Goal: Task Accomplishment & Management: Manage account settings

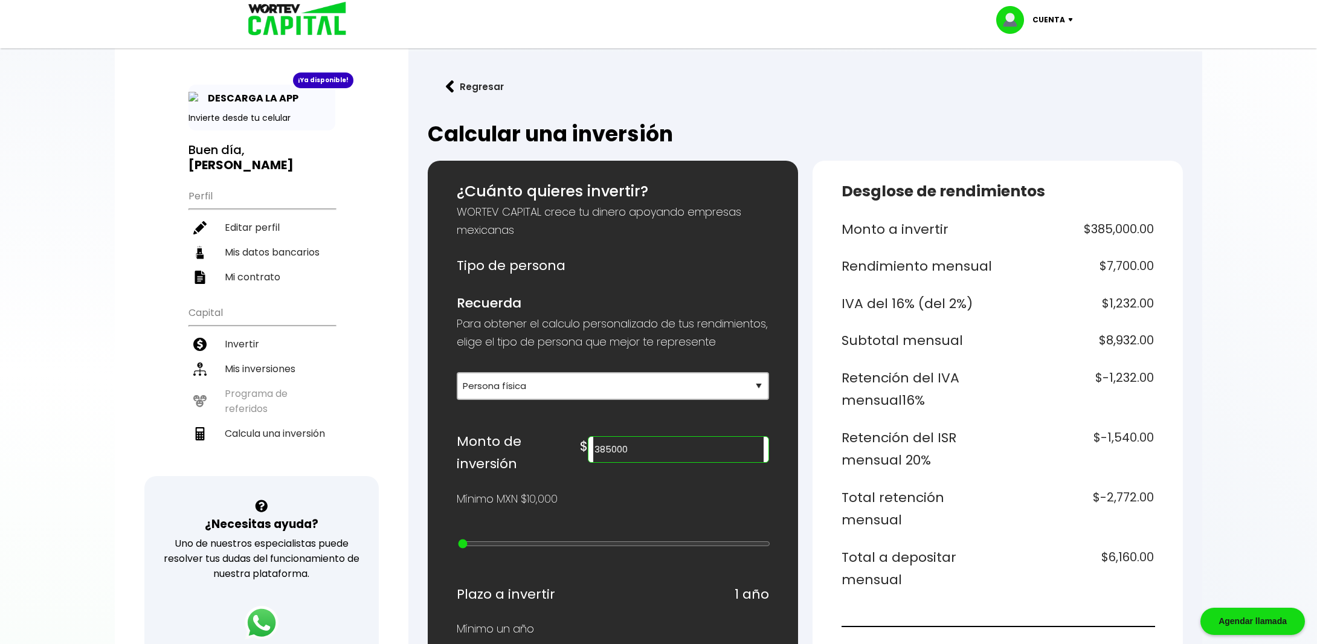
select select "1"
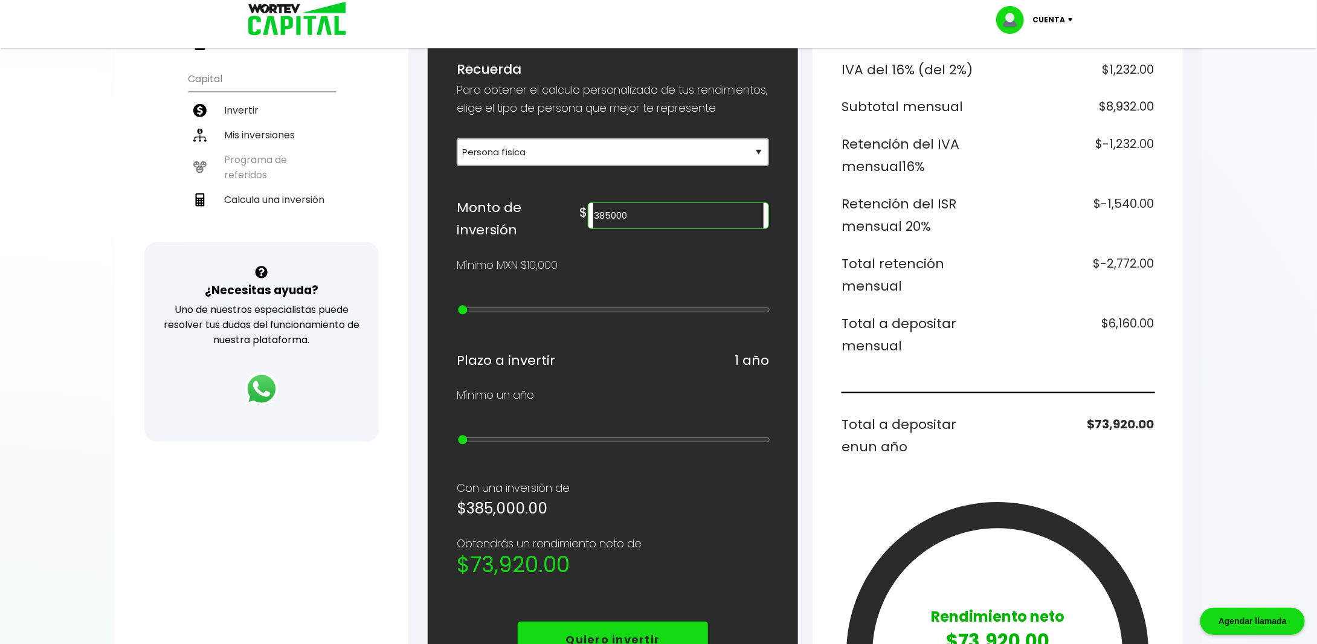
scroll to position [242, 0]
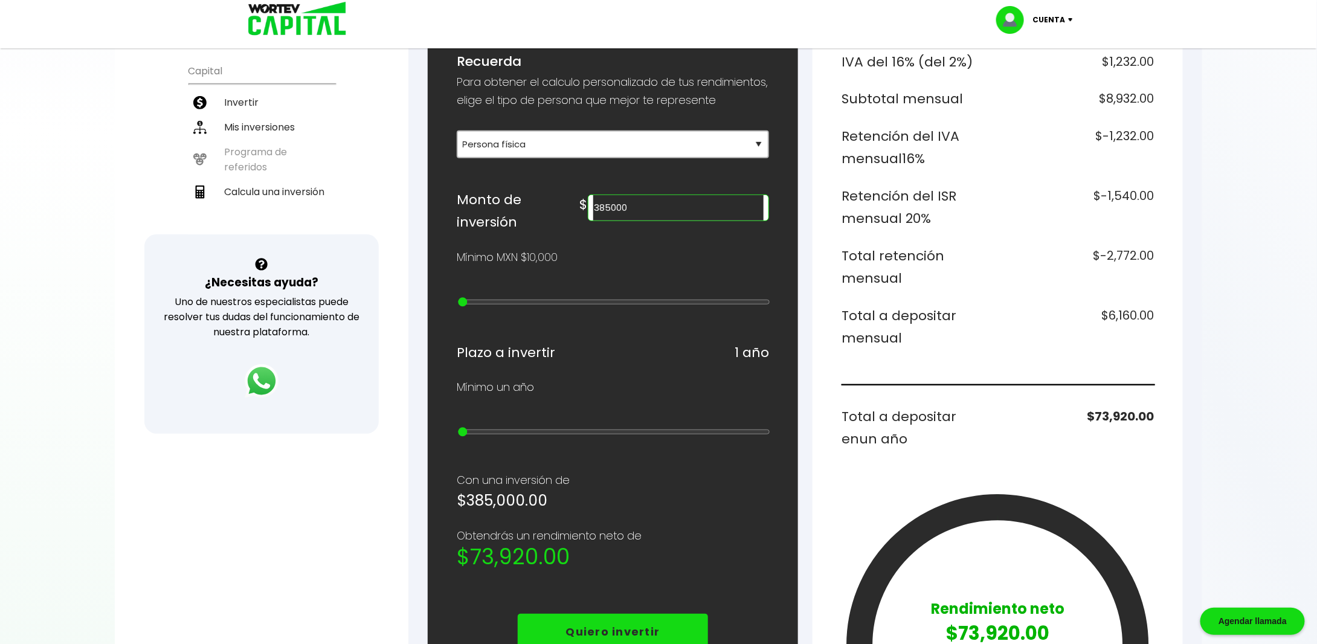
click at [1228, 425] on div at bounding box center [658, 322] width 1317 height 644
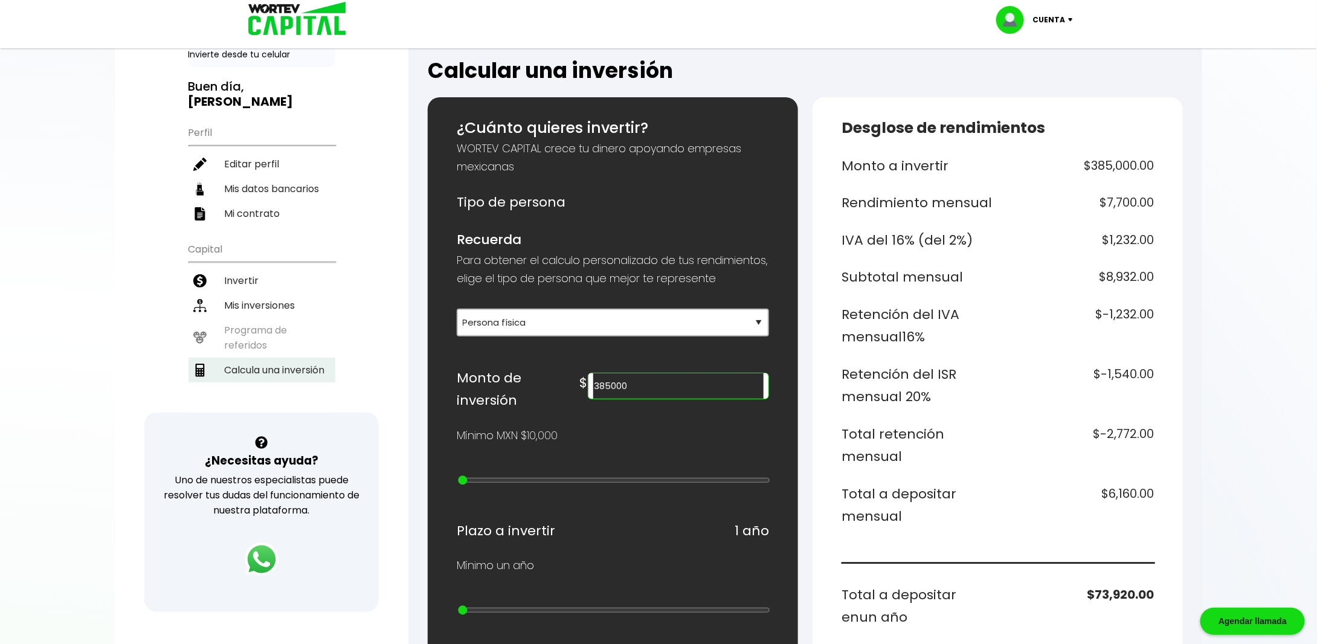
scroll to position [0, 0]
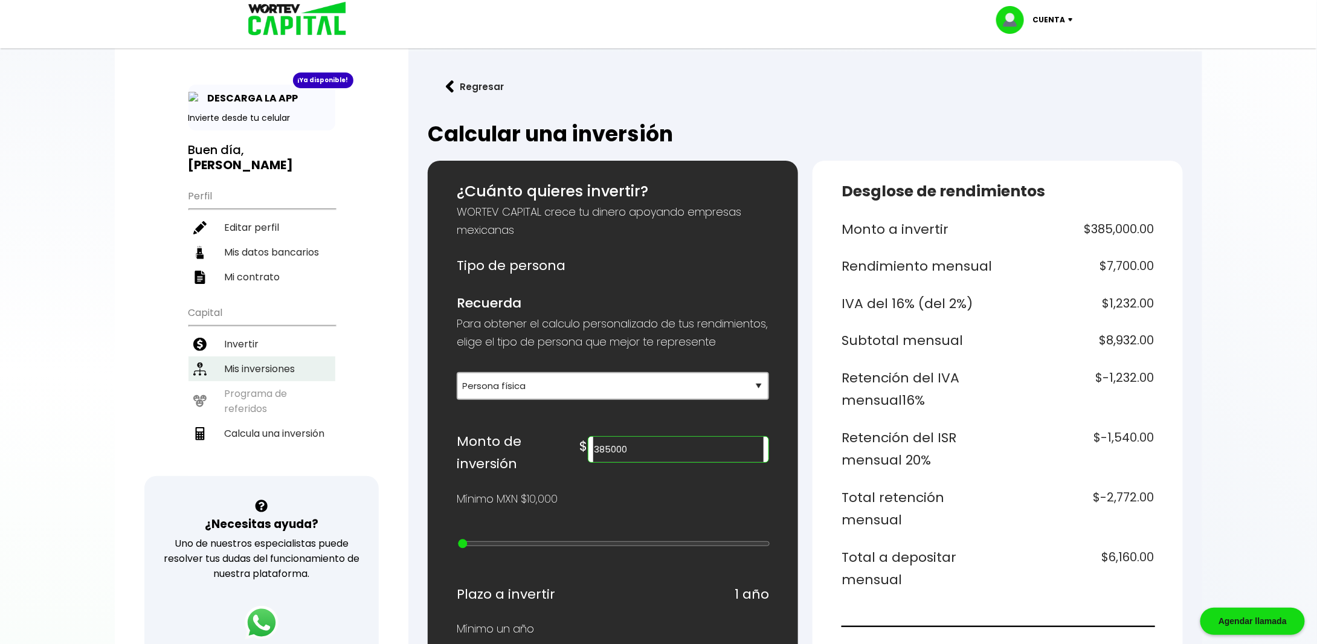
click at [254, 356] on li "Mis inversiones" at bounding box center [261, 368] width 147 height 25
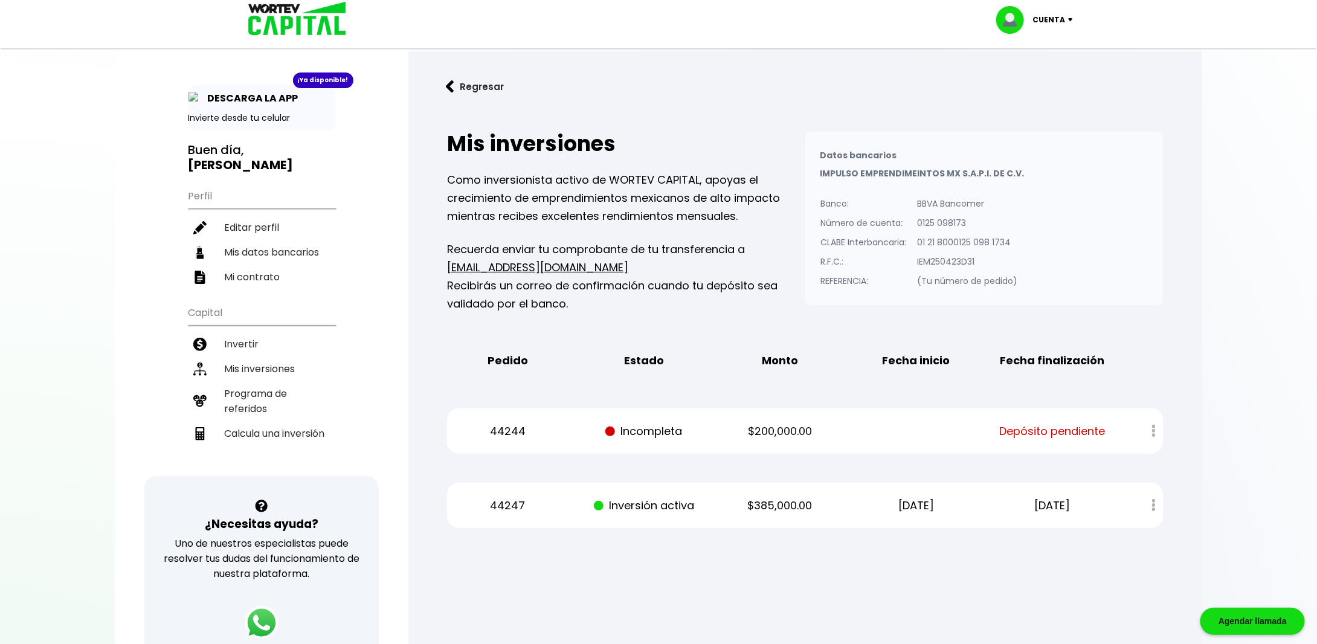
click at [726, 515] on div "44247 Inversión activa $385,000.00 [DATE] [DATE] Estado de cuenta" at bounding box center [805, 505] width 717 height 45
click at [1156, 431] on div at bounding box center [1146, 431] width 36 height 26
click at [1155, 433] on div at bounding box center [1146, 431] width 36 height 26
click at [1062, 435] on span "Depósito pendiente" at bounding box center [1052, 431] width 106 height 18
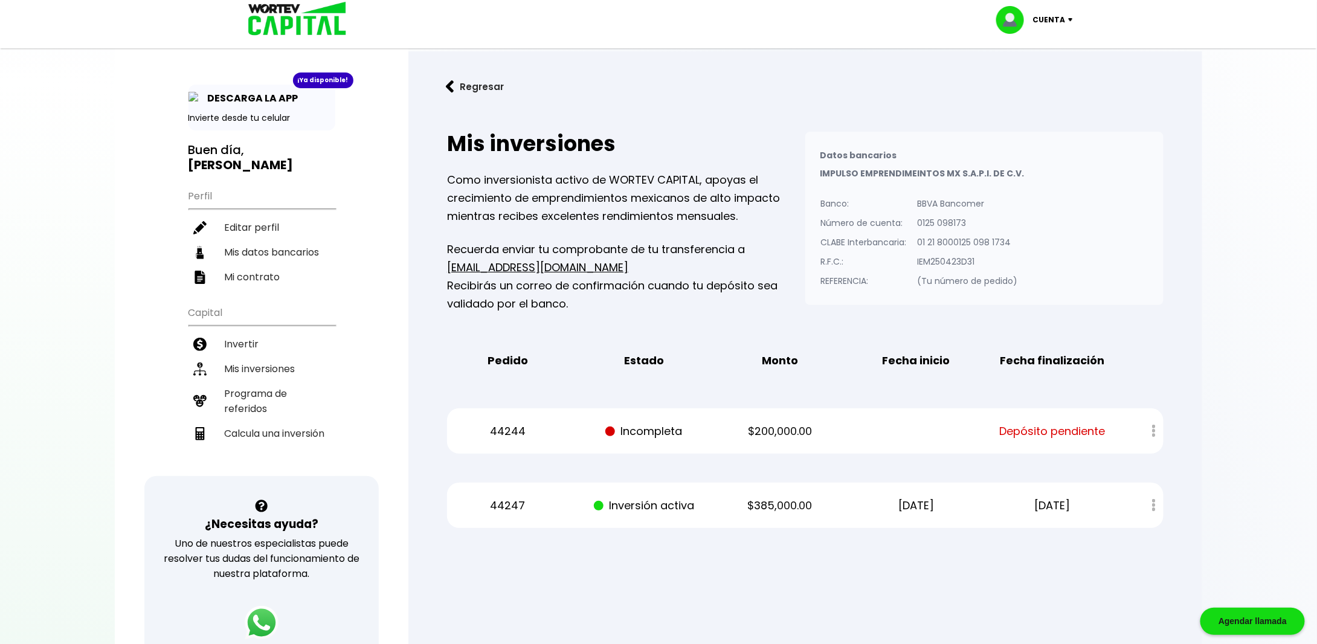
drag, startPoint x: 1058, startPoint y: 435, endPoint x: 986, endPoint y: 437, distance: 72.5
click at [1056, 435] on span "Depósito pendiente" at bounding box center [1052, 431] width 106 height 18
click at [784, 448] on div "44244 Incompleta $200,000.00 Depósito pendiente" at bounding box center [805, 430] width 717 height 45
drag, startPoint x: 745, startPoint y: 431, endPoint x: 721, endPoint y: 431, distance: 23.6
click at [737, 431] on p "$200,000.00" at bounding box center [780, 431] width 115 height 18
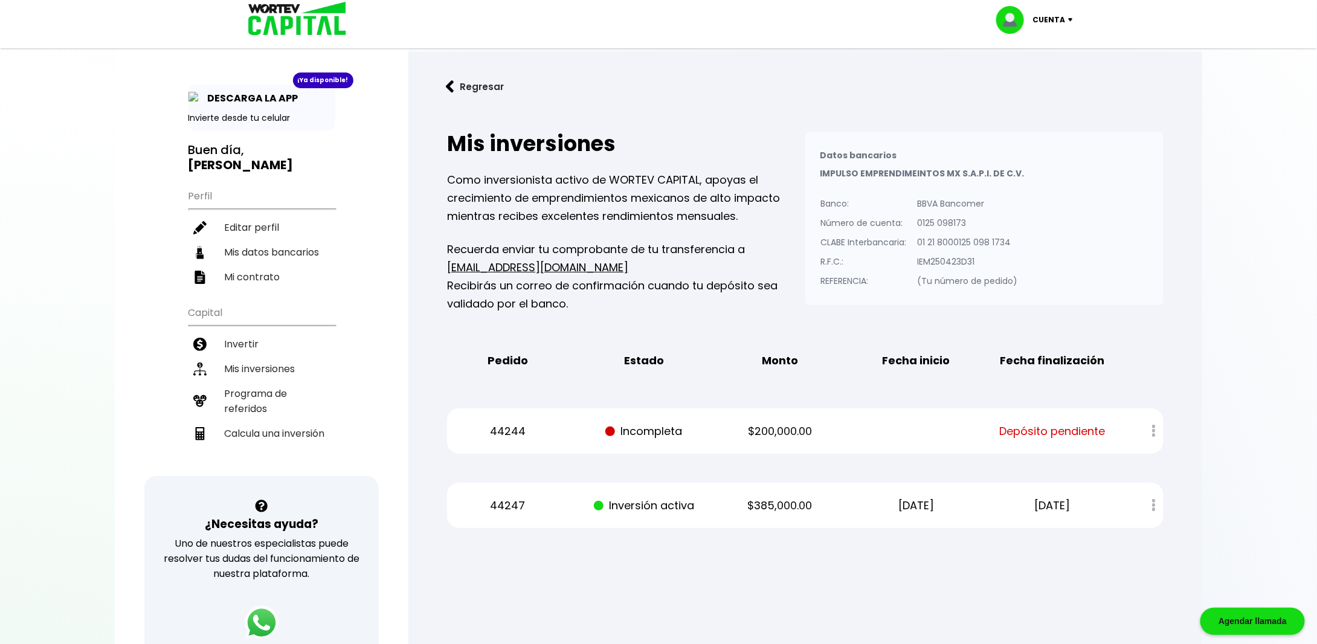
click at [683, 431] on p "Incompleta" at bounding box center [644, 431] width 115 height 18
drag, startPoint x: 627, startPoint y: 430, endPoint x: 617, endPoint y: 431, distance: 9.7
click at [621, 430] on p "Incompleta" at bounding box center [644, 431] width 115 height 18
click at [285, 387] on li "Programa de referidos" at bounding box center [261, 401] width 147 height 40
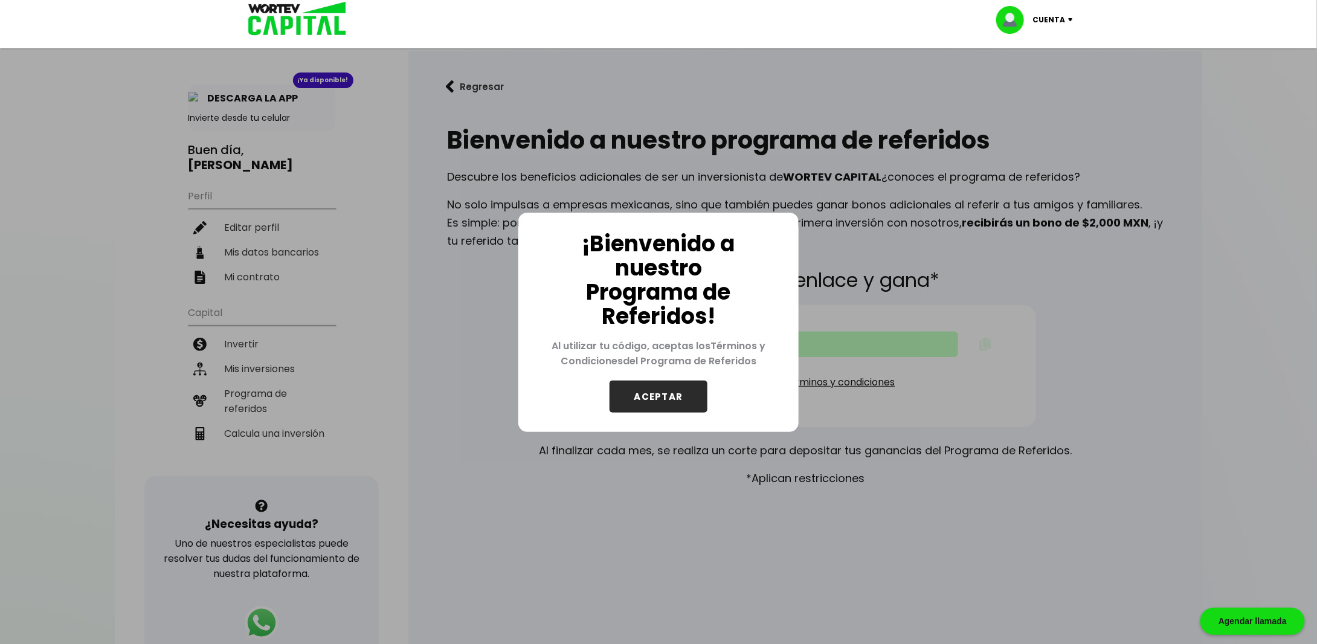
click at [647, 401] on button "ACEPTAR" at bounding box center [659, 397] width 98 height 32
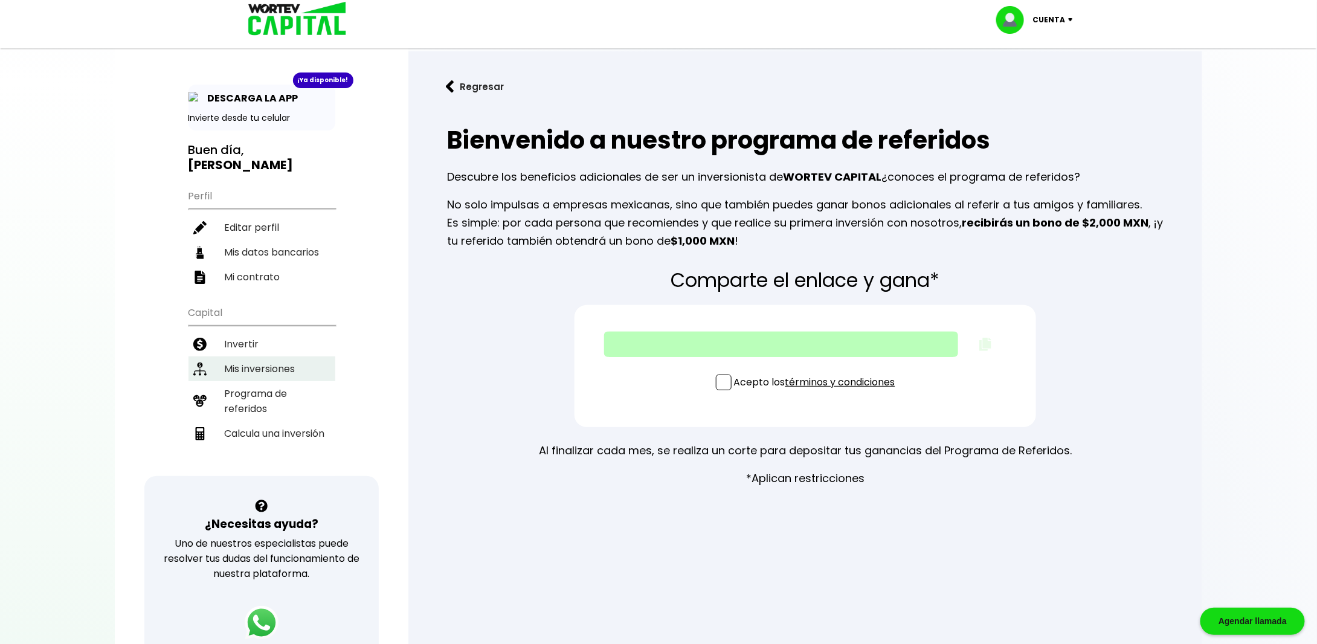
click at [277, 356] on li "Mis inversiones" at bounding box center [261, 368] width 147 height 25
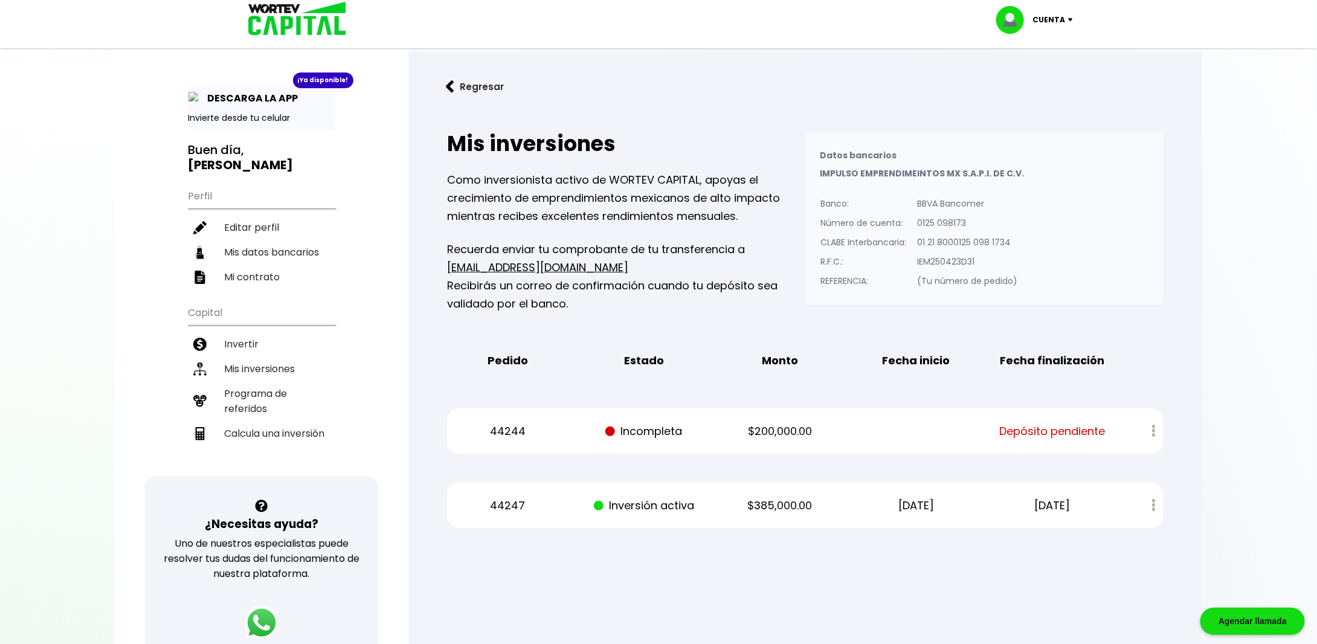
click at [938, 492] on div "44247 Inversión activa $385,000.00 [DATE] [DATE] Estado de cuenta" at bounding box center [805, 505] width 717 height 45
click at [1154, 501] on div "Estado de cuenta" at bounding box center [1146, 505] width 36 height 26
click at [1151, 502] on div "Estado de cuenta" at bounding box center [1146, 505] width 36 height 26
drag, startPoint x: 1134, startPoint y: 506, endPoint x: 1113, endPoint y: 507, distance: 21.2
click at [1132, 506] on div "Estado de cuenta" at bounding box center [1146, 505] width 36 height 26
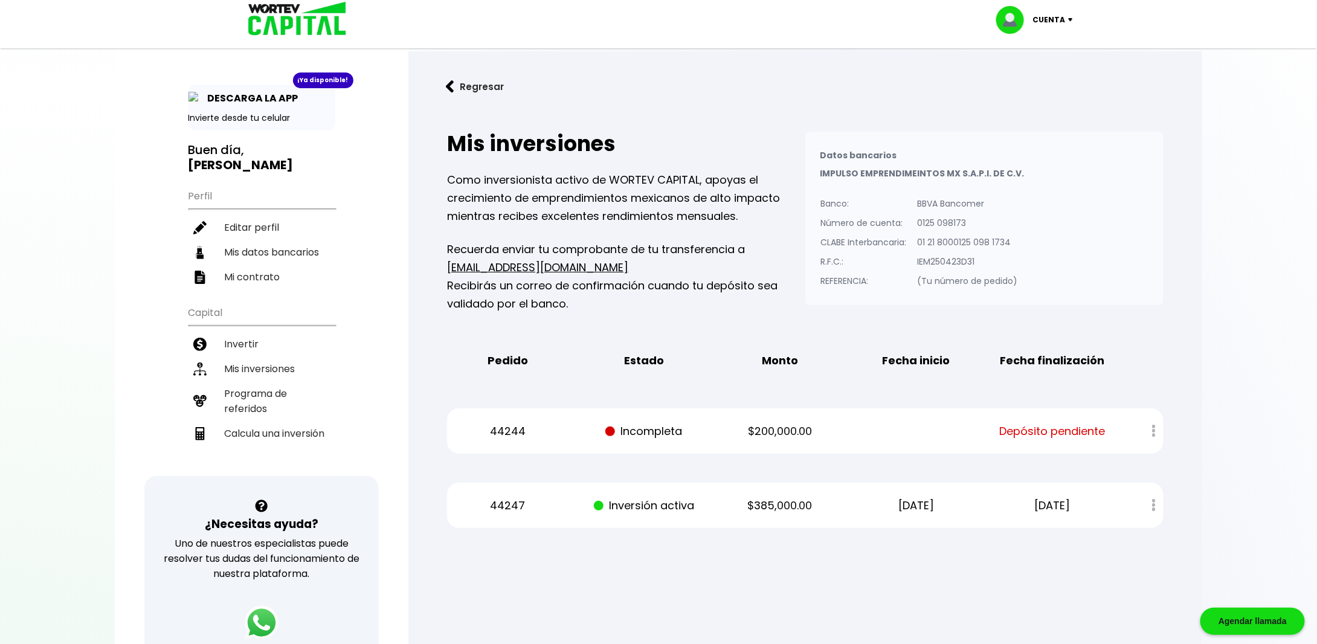
drag, startPoint x: 1113, startPoint y: 507, endPoint x: 1099, endPoint y: 510, distance: 14.1
click at [1106, 510] on div "44247 Inversión activa $385,000.00 [DATE] [DATE] Estado de cuenta" at bounding box center [805, 505] width 717 height 45
click at [1089, 511] on p "[DATE]" at bounding box center [1052, 506] width 115 height 18
click at [1031, 511] on p "[DATE]" at bounding box center [1052, 506] width 115 height 18
click at [283, 240] on li "Mis datos bancarios" at bounding box center [261, 252] width 147 height 25
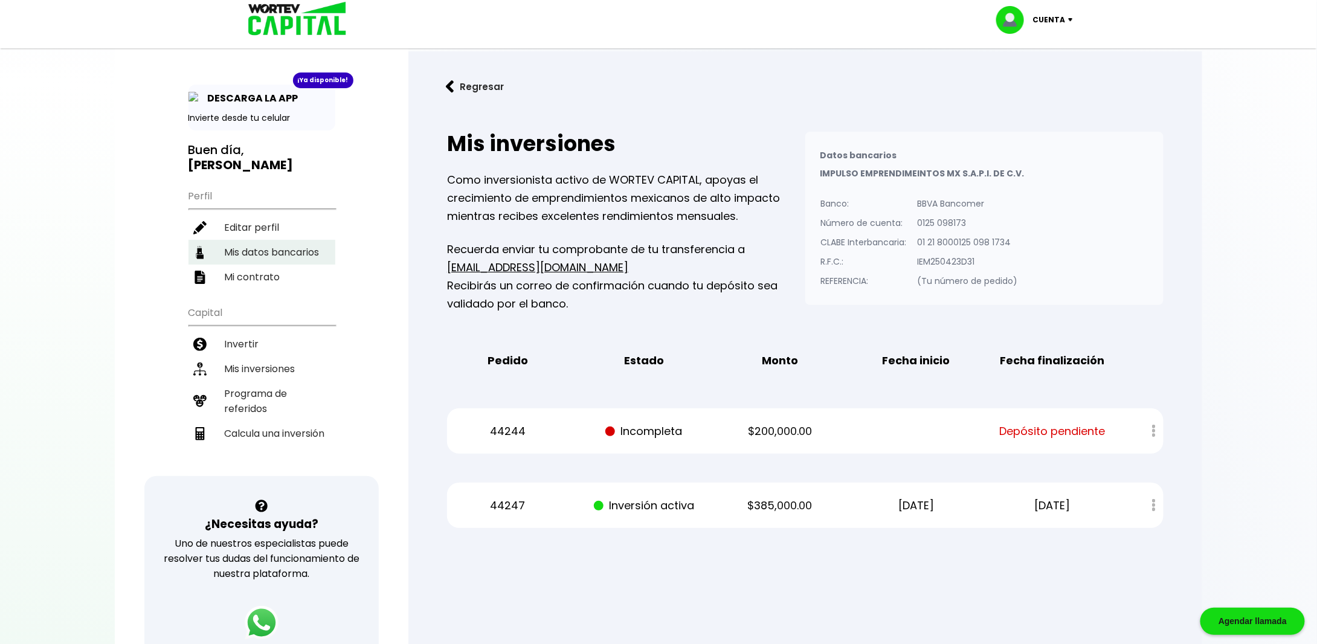
select select "BBVA Bancomer"
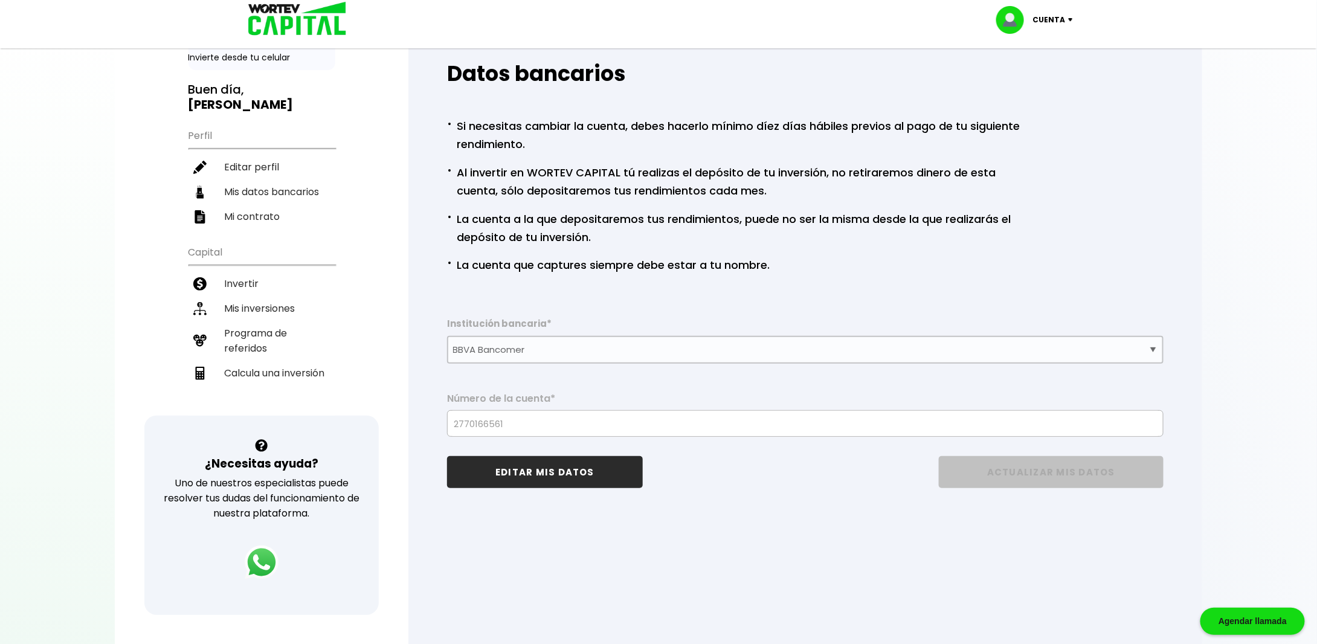
scroll to position [121, 0]
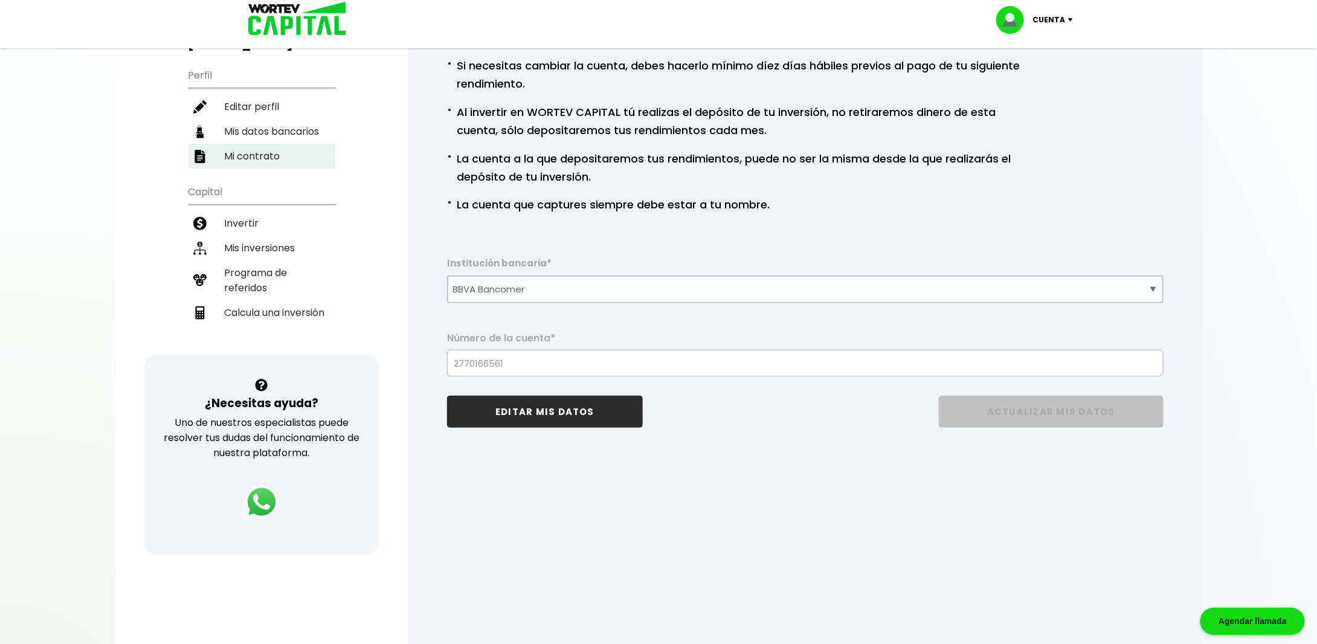
click at [249, 144] on li "Mi contrato" at bounding box center [261, 156] width 147 height 25
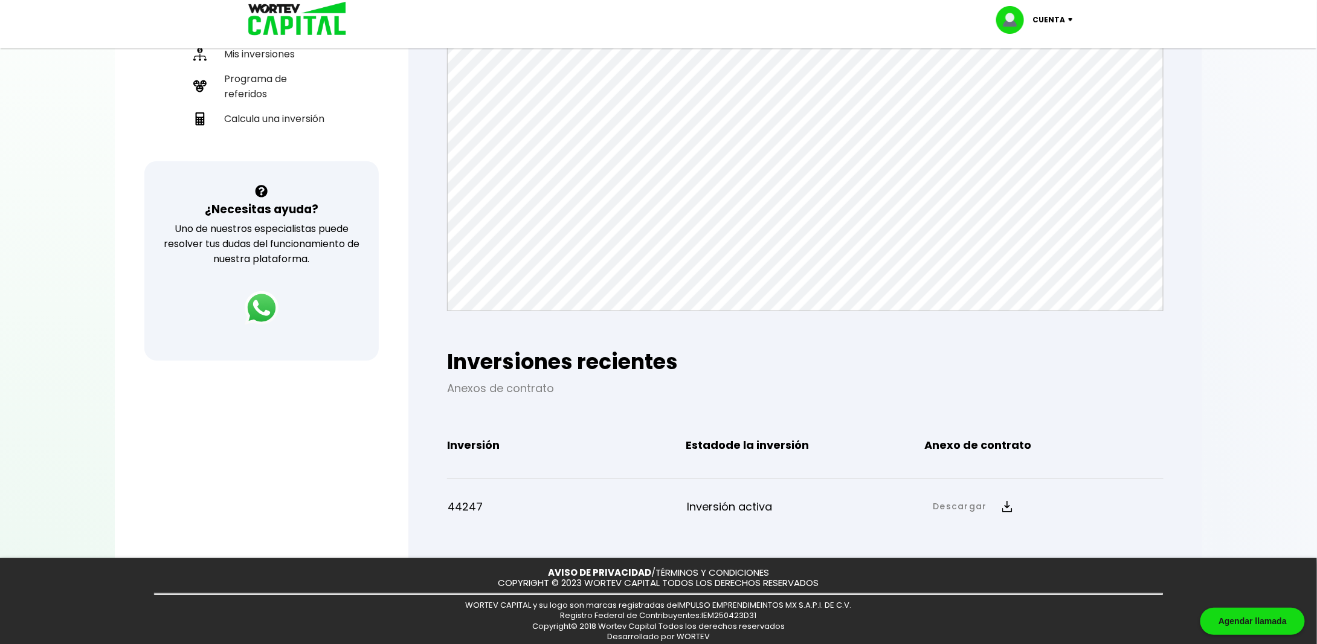
scroll to position [322, 0]
